Goal: Information Seeking & Learning: Learn about a topic

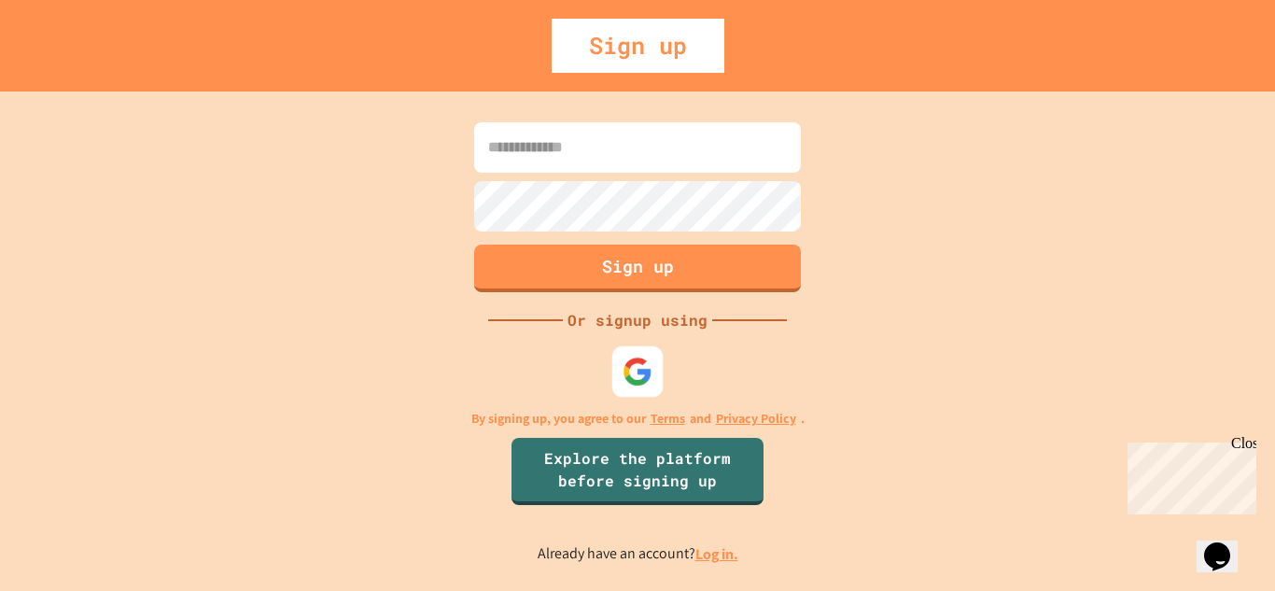
click at [654, 356] on div at bounding box center [637, 370] width 50 height 50
click at [986, 246] on div "Sign up Or signup using By signing up, you agree to our Terms and Privacy Polic…" at bounding box center [637, 340] width 1275 height 499
click at [736, 556] on link "Log in." at bounding box center [717, 554] width 43 height 20
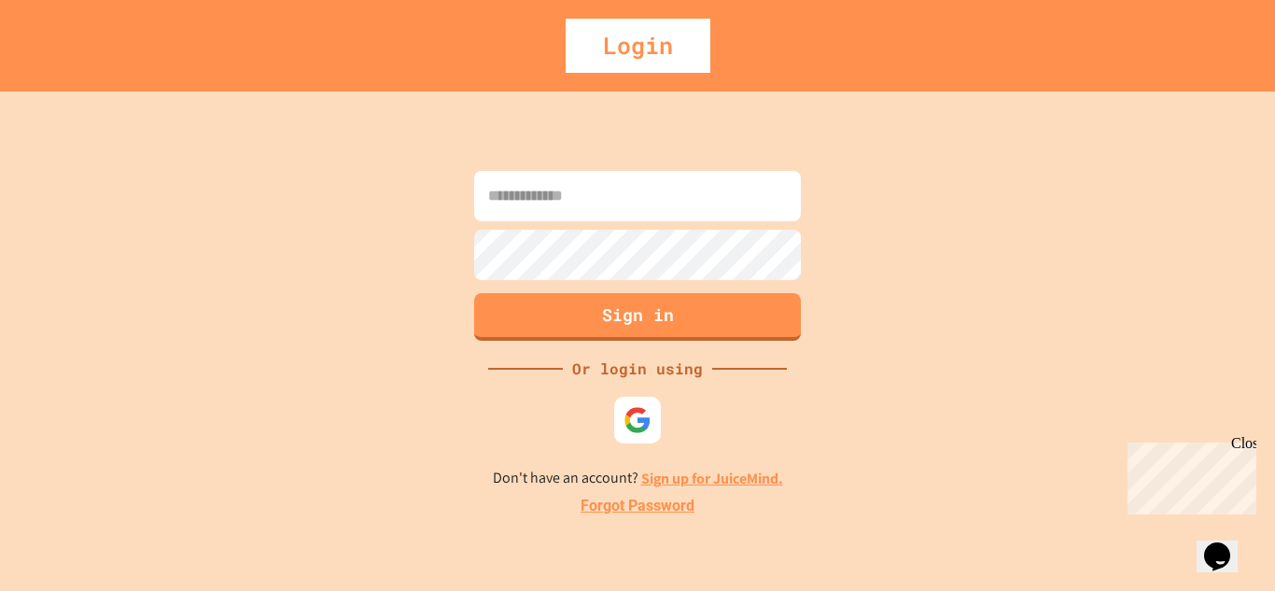
click at [643, 432] on img at bounding box center [638, 420] width 28 height 28
click at [709, 213] on input at bounding box center [637, 196] width 327 height 50
type input "**********"
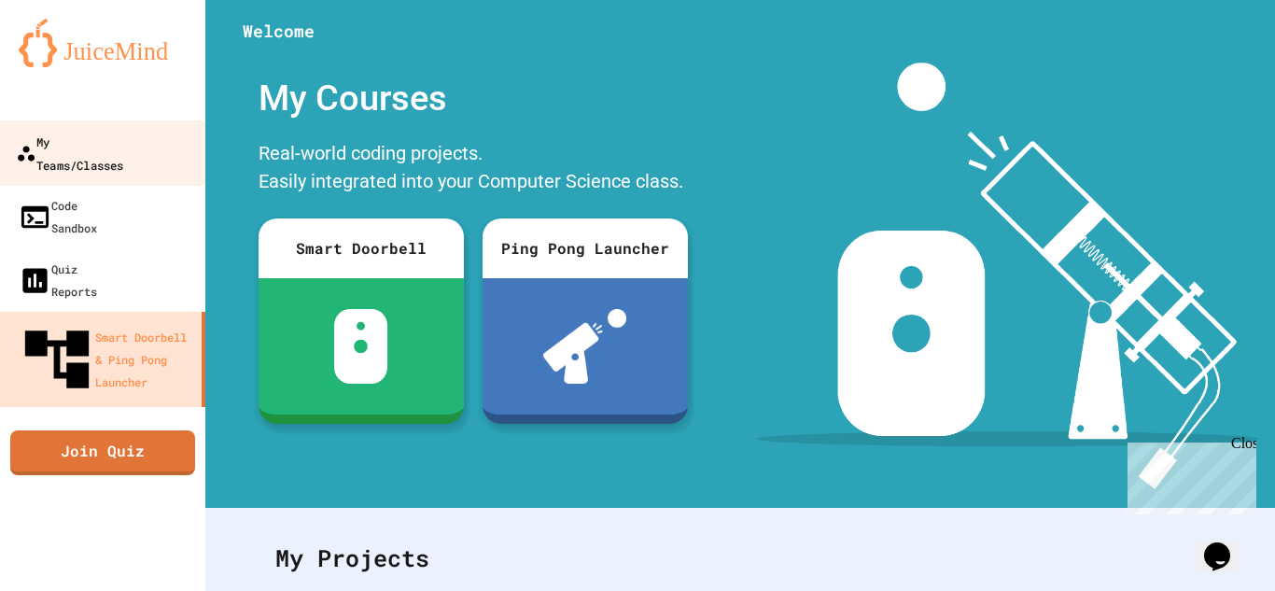
click at [123, 136] on div "My Teams/Classes" at bounding box center [69, 153] width 107 height 46
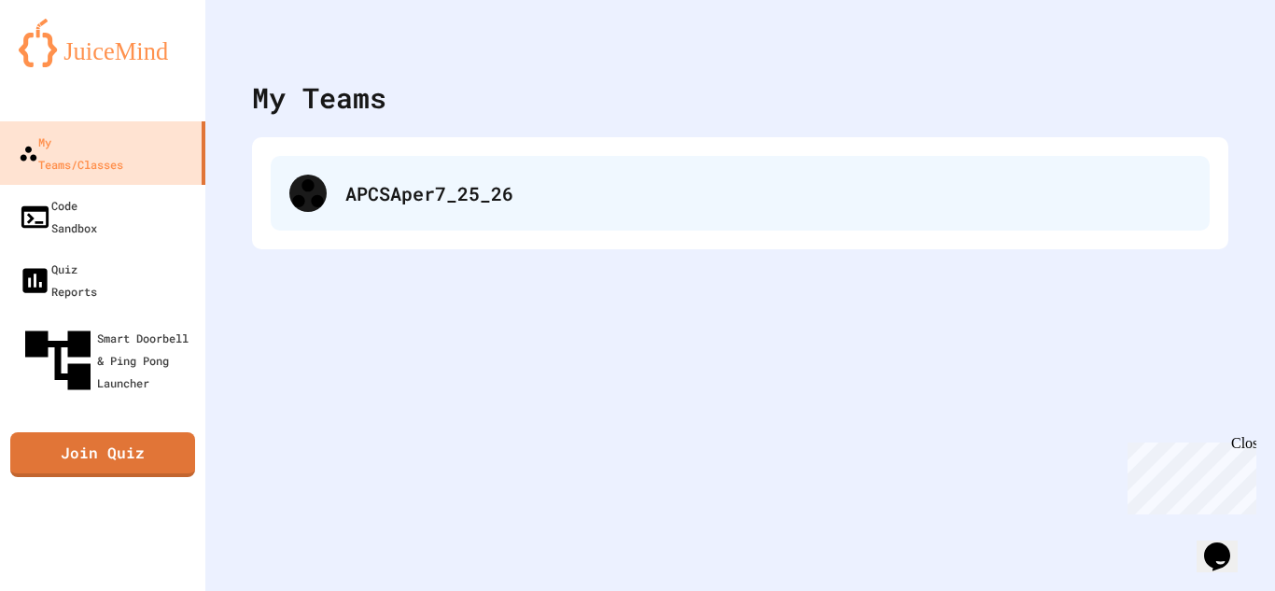
click at [351, 213] on div "APCSAper7_25_26" at bounding box center [740, 193] width 939 height 75
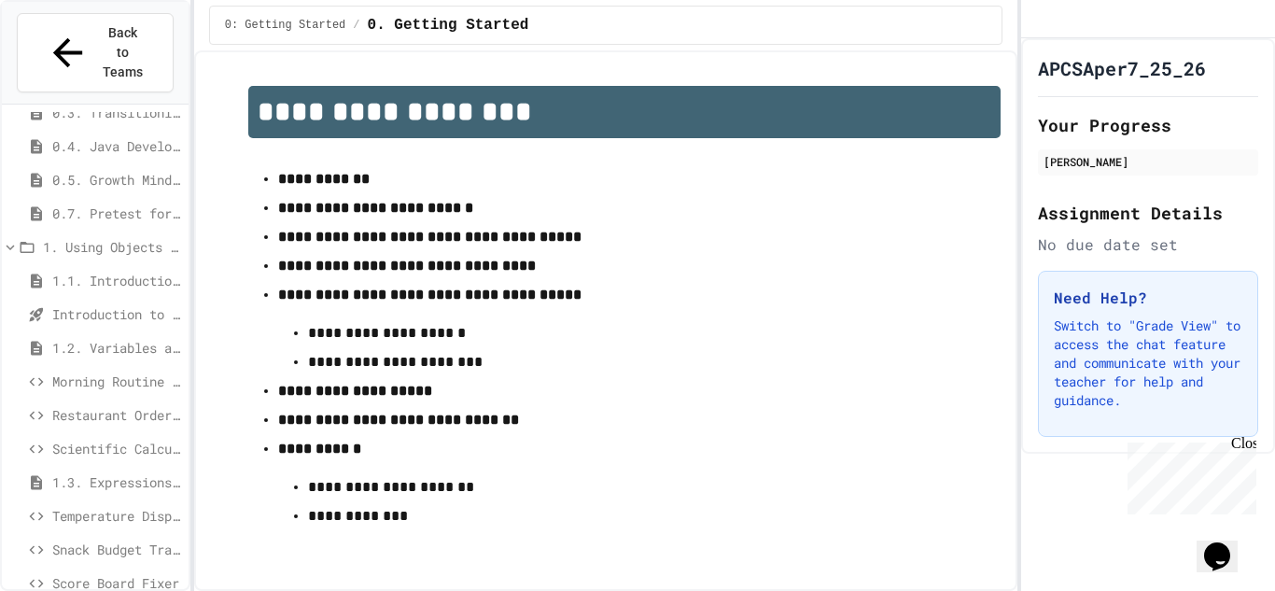
scroll to position [246, 0]
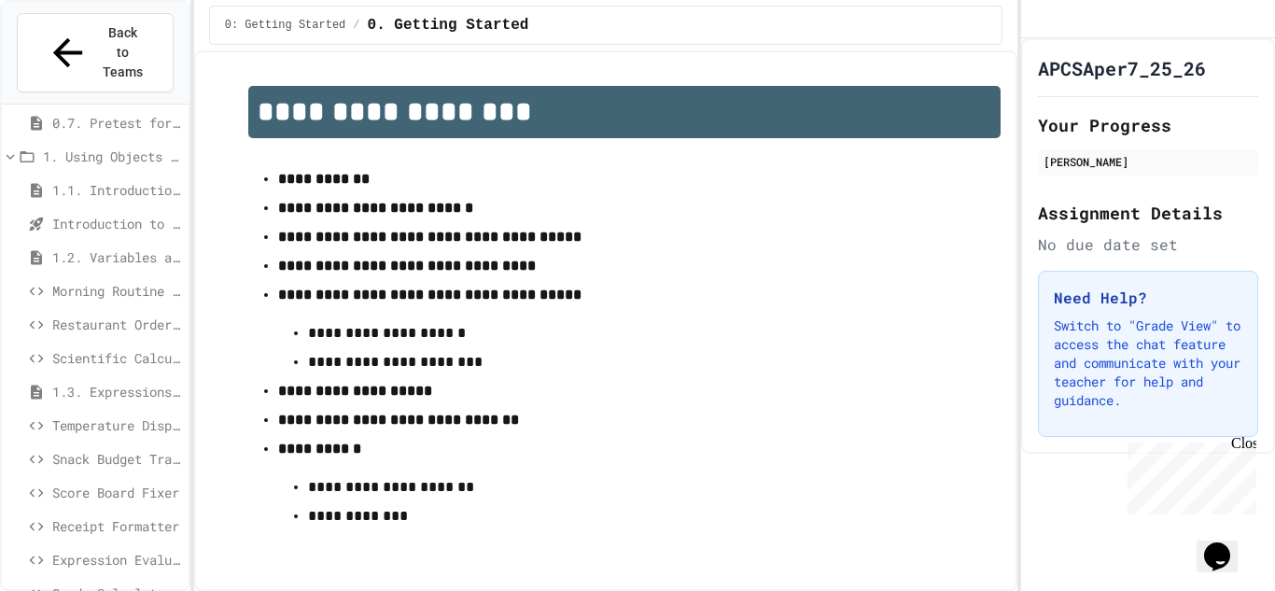
click at [100, 244] on div "1.2. Variables and Data Types" at bounding box center [95, 261] width 187 height 34
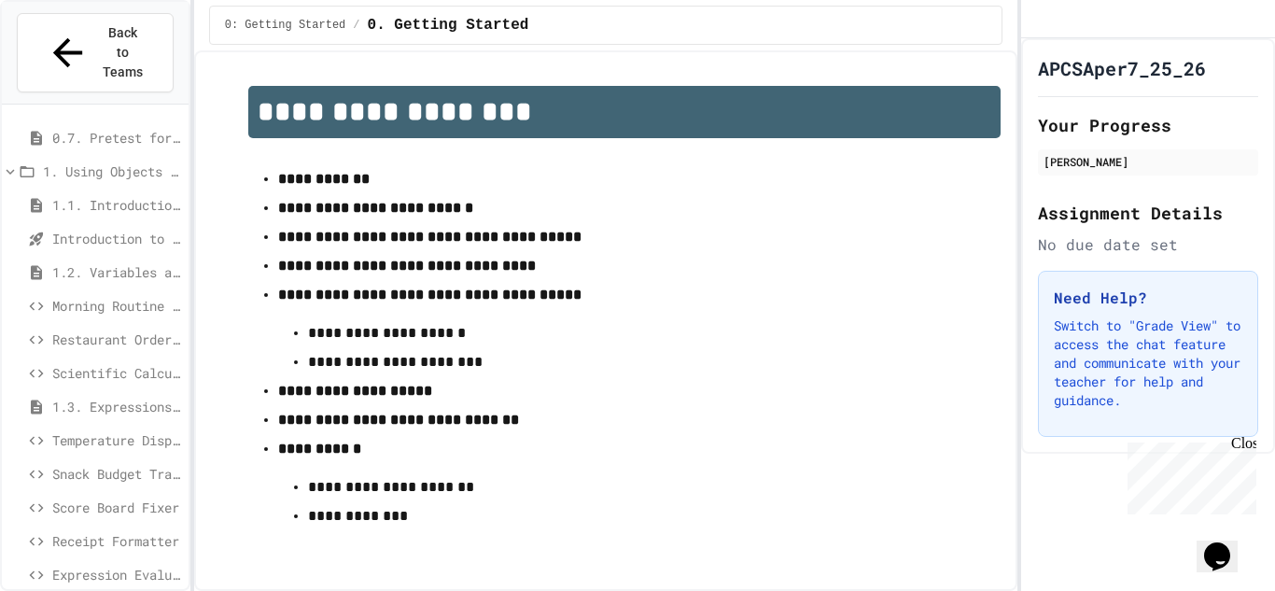
click at [97, 259] on div "1.2. Variables and Data Types" at bounding box center [95, 272] width 187 height 27
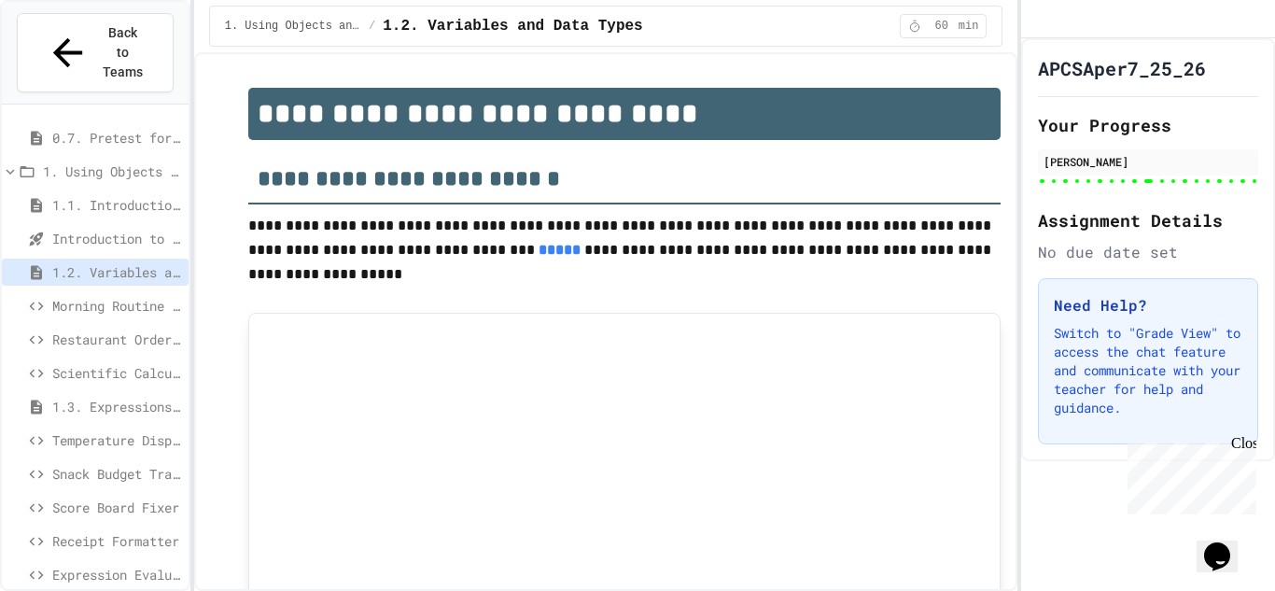
type input "******"
type input "***"
type input "********"
type input "***"
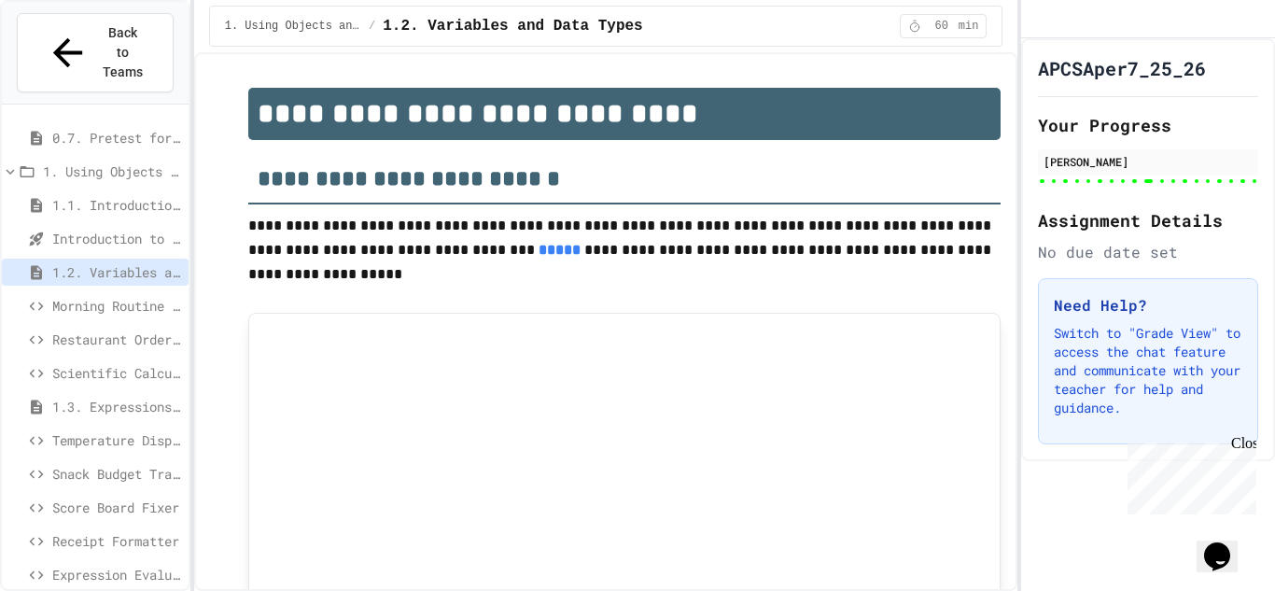
type input "*"
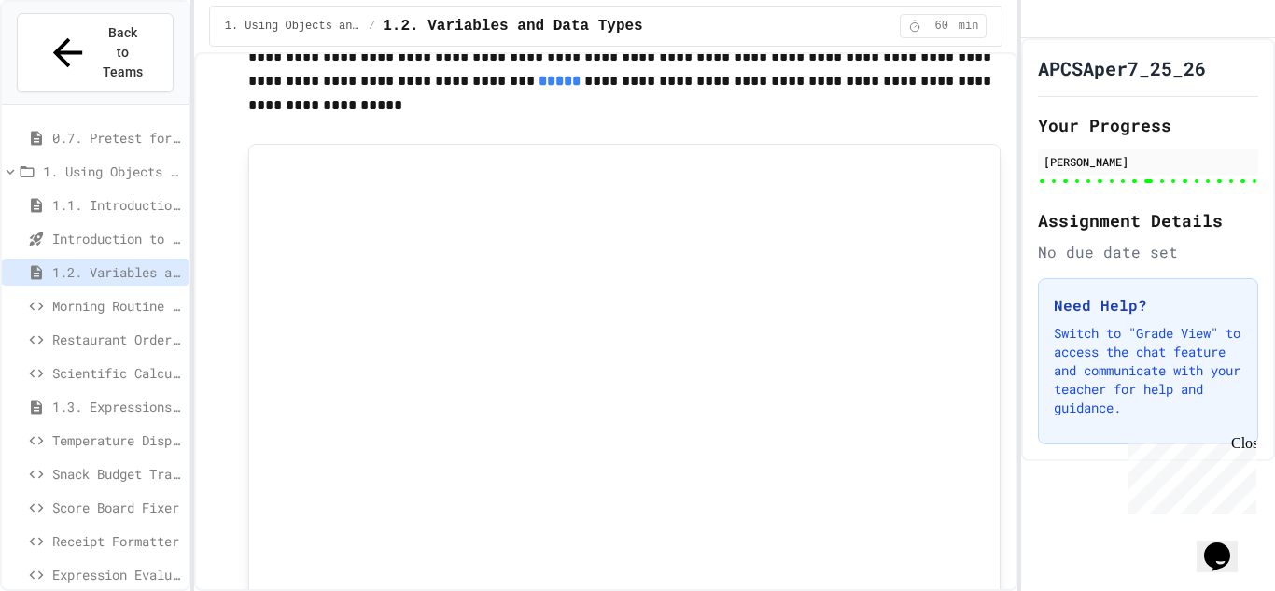
scroll to position [187, 0]
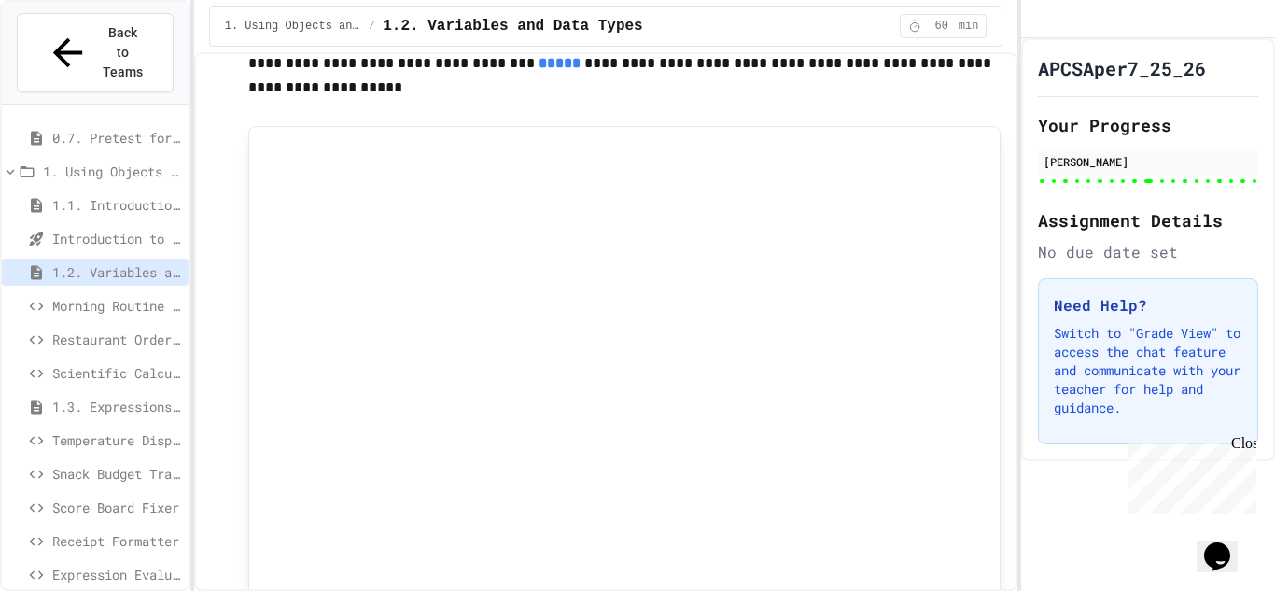
click at [99, 397] on span "1.3. Expressions and Output [New]" at bounding box center [116, 407] width 129 height 20
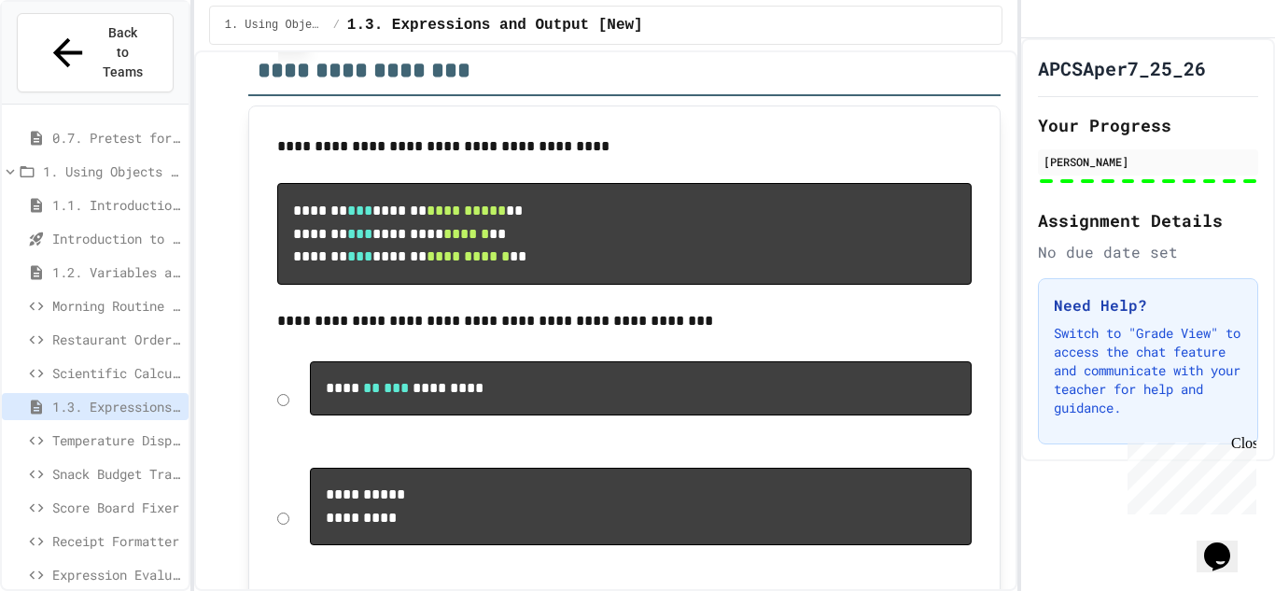
scroll to position [11763, 0]
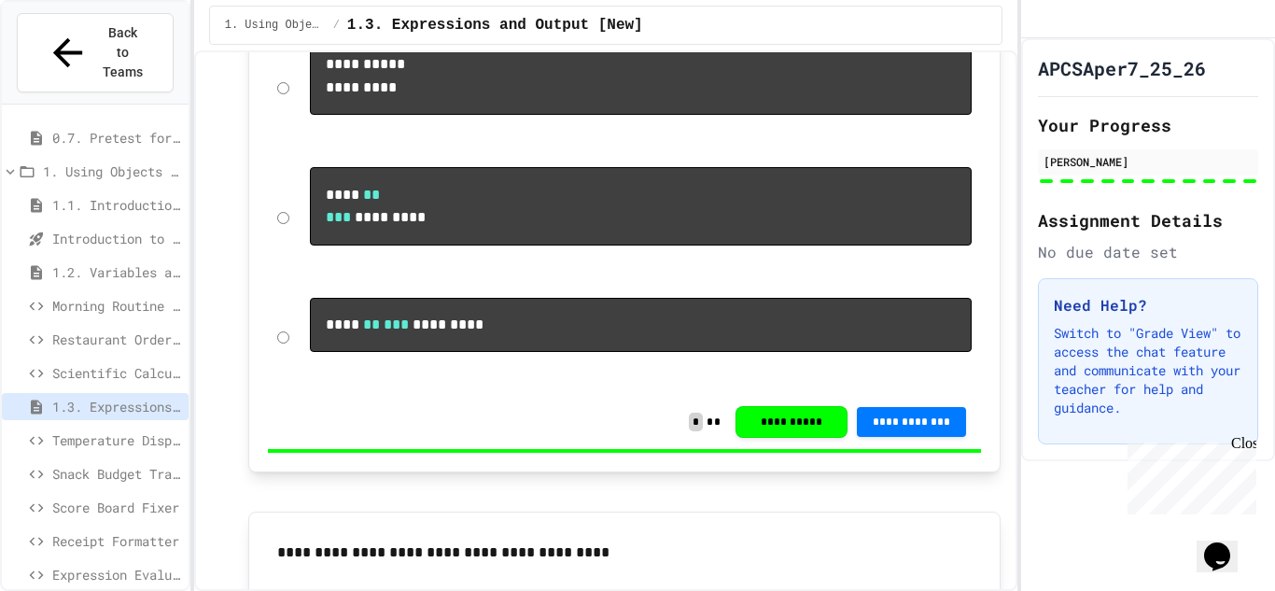
click at [119, 531] on span "Receipt Formatter" at bounding box center [116, 541] width 129 height 20
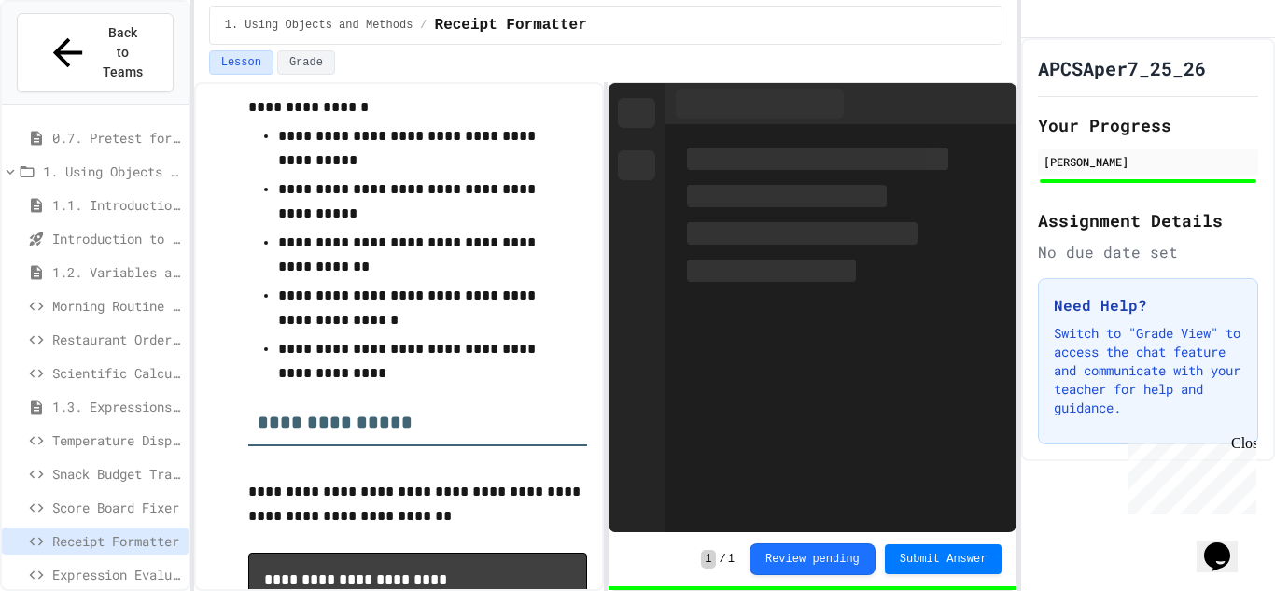
scroll to position [607, 0]
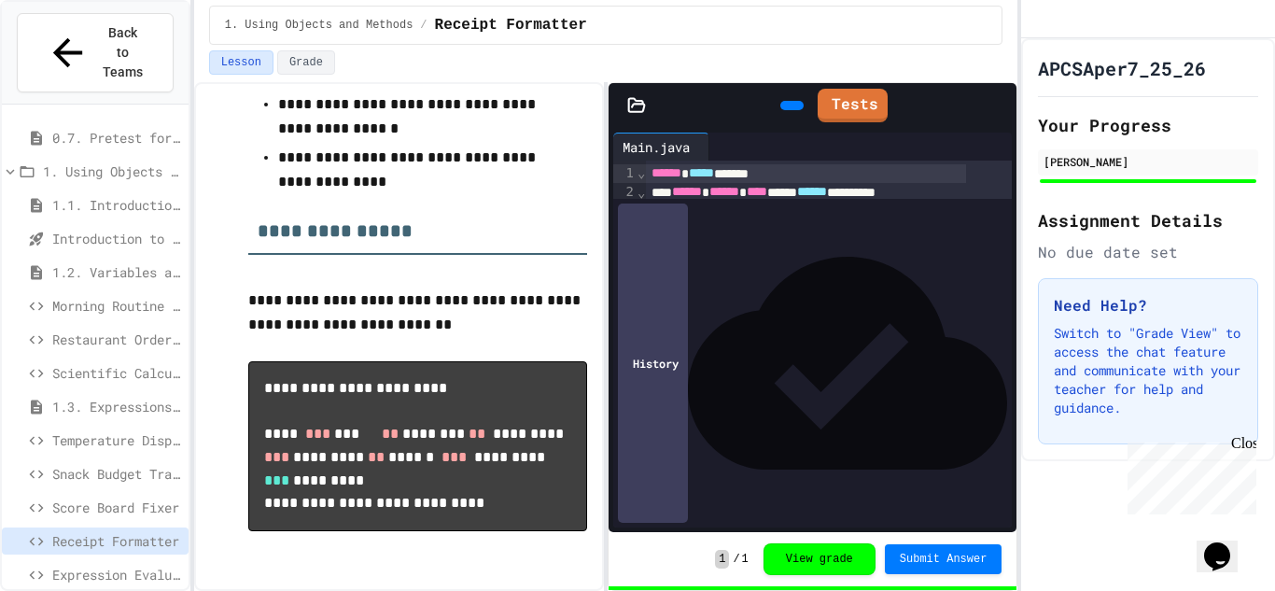
click at [66, 565] on span "Expression Evaluator Fix" at bounding box center [116, 575] width 129 height 20
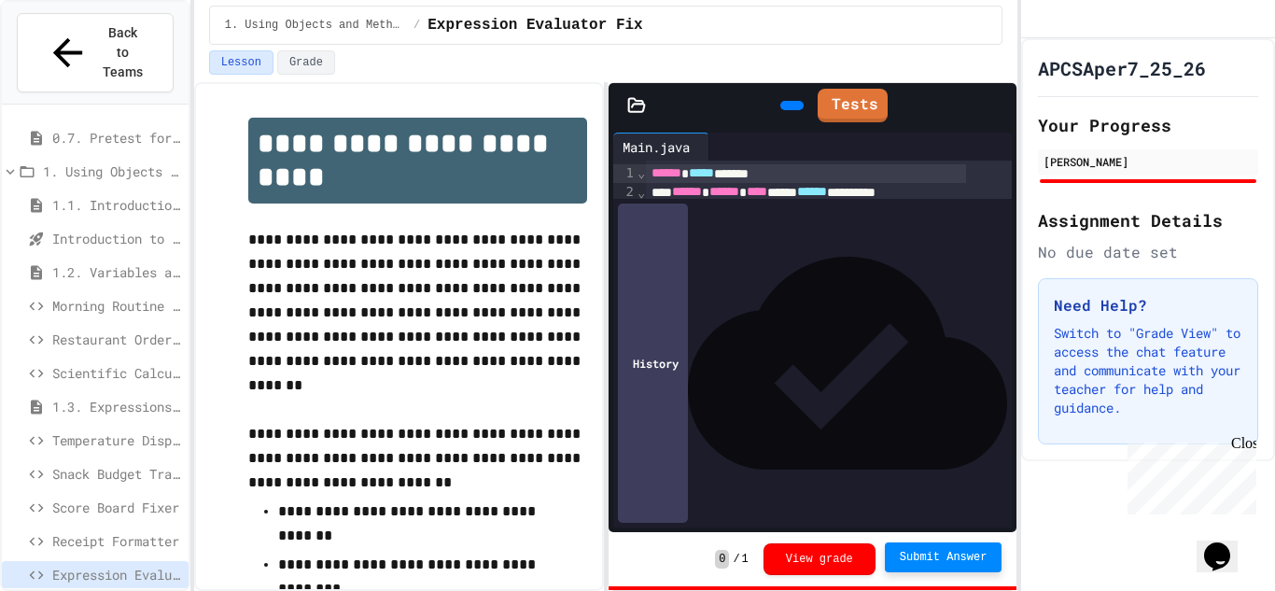
click at [974, 556] on span "Submit Answer" at bounding box center [944, 557] width 88 height 15
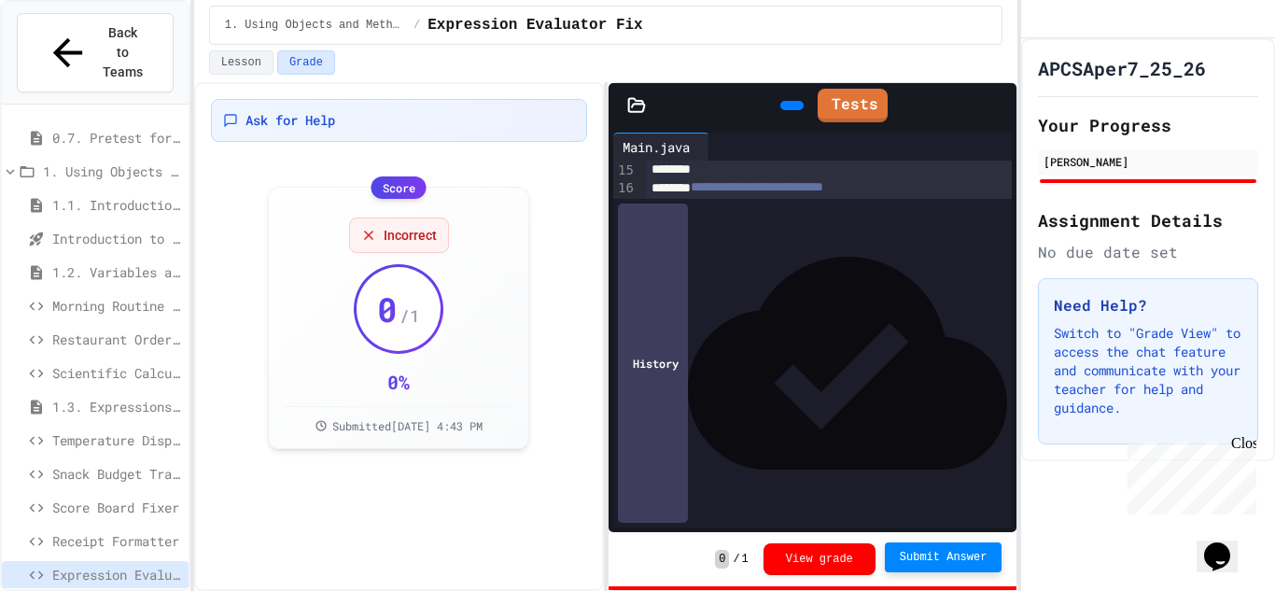
scroll to position [425, 0]
click at [992, 549] on button "Submit Answer" at bounding box center [944, 557] width 118 height 30
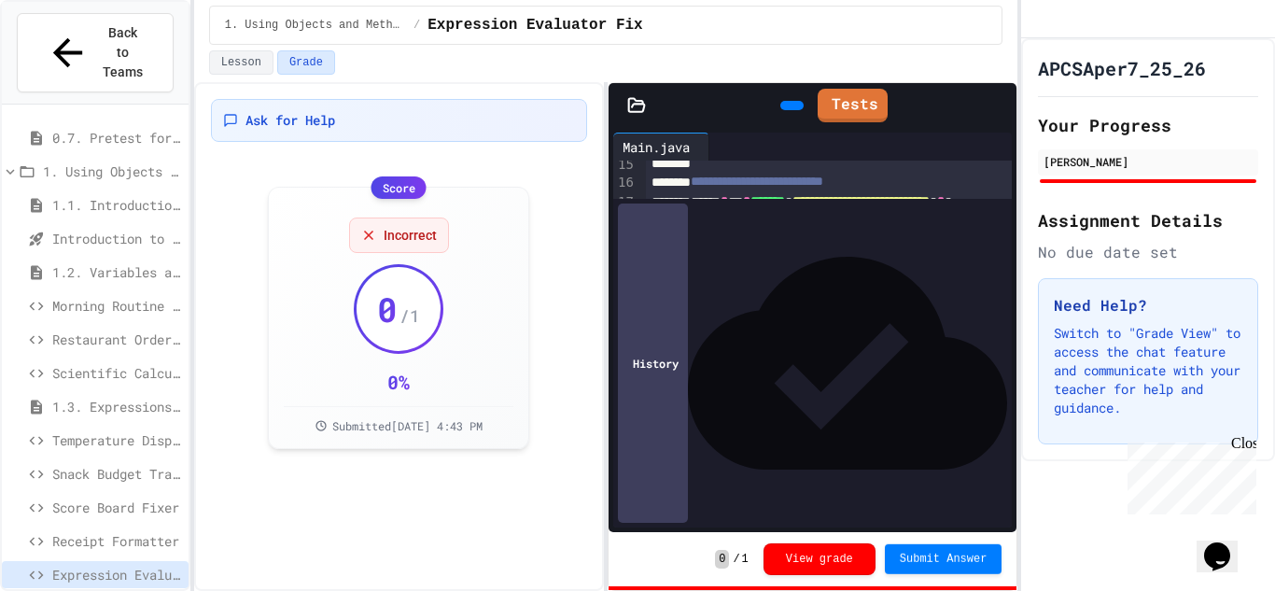
click at [970, 572] on div "Submit Answer" at bounding box center [944, 559] width 118 height 30
click at [964, 563] on span "Submit Answer" at bounding box center [944, 557] width 88 height 15
